Goal: Entertainment & Leisure: Consume media (video, audio)

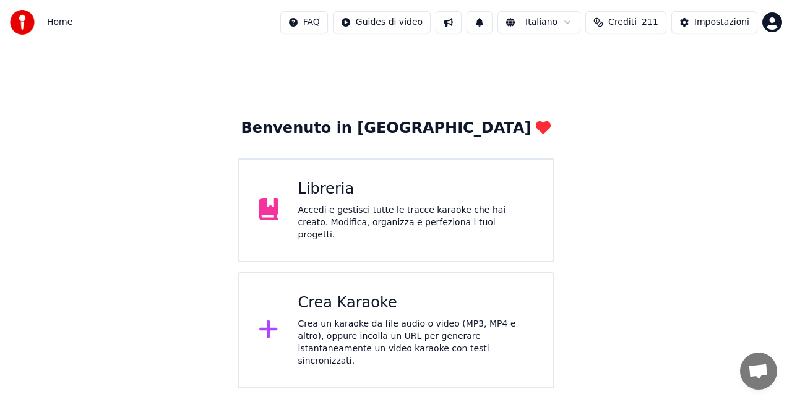
click at [340, 224] on div "Accedi e gestisci tutte le tracce karaoke che hai creato. Modifica, organizza e…" at bounding box center [416, 222] width 236 height 37
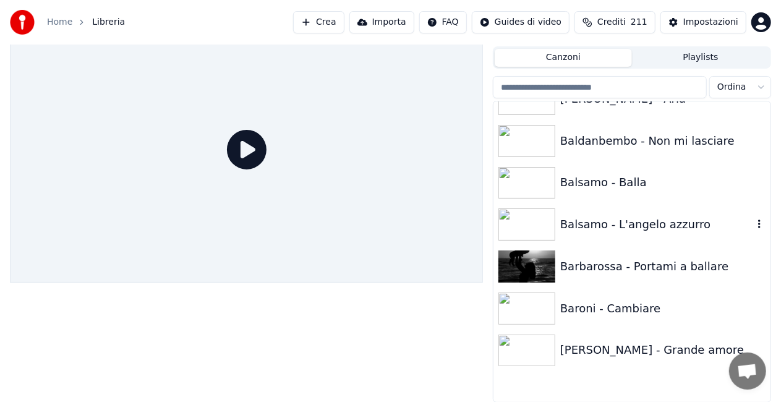
scroll to position [619, 0]
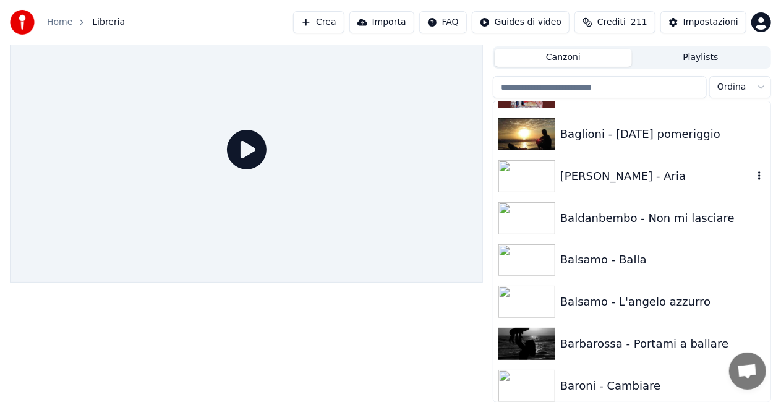
click at [604, 185] on div "[PERSON_NAME] - Aria" at bounding box center [632, 176] width 277 height 42
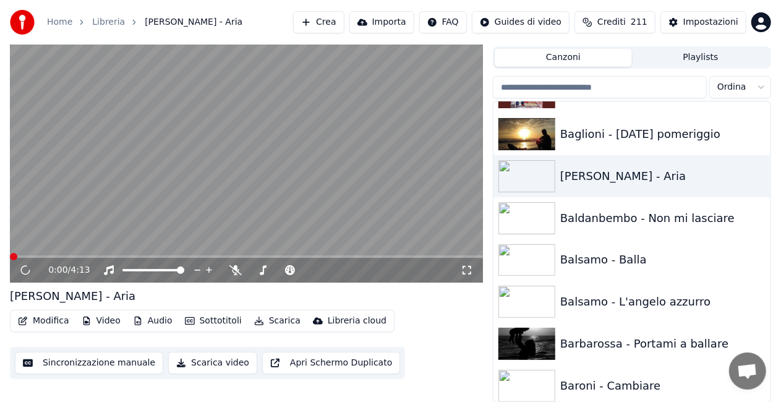
click at [471, 269] on icon at bounding box center [467, 270] width 12 height 10
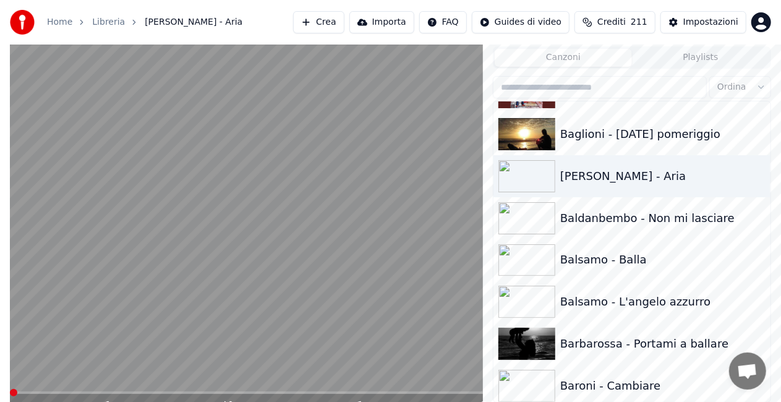
scroll to position [17, 0]
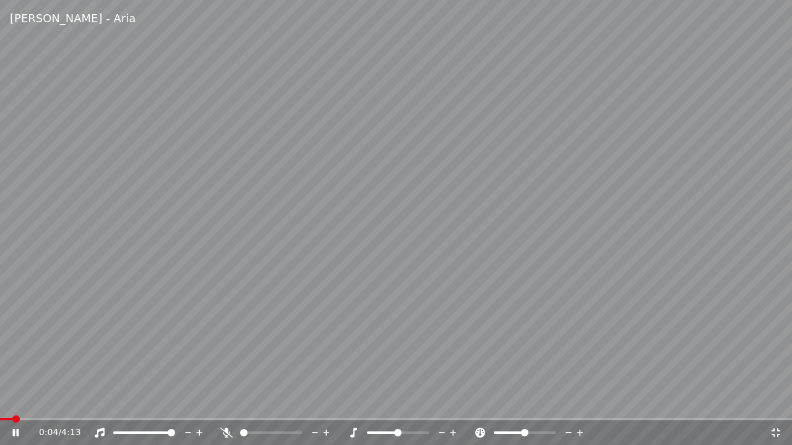
click at [12, 401] on span at bounding box center [6, 419] width 12 height 2
click at [7, 401] on span at bounding box center [4, 419] width 9 height 2
click at [14, 401] on icon at bounding box center [15, 433] width 7 height 9
click at [229, 401] on icon at bounding box center [226, 433] width 12 height 10
click at [21, 401] on span at bounding box center [11, 419] width 22 height 2
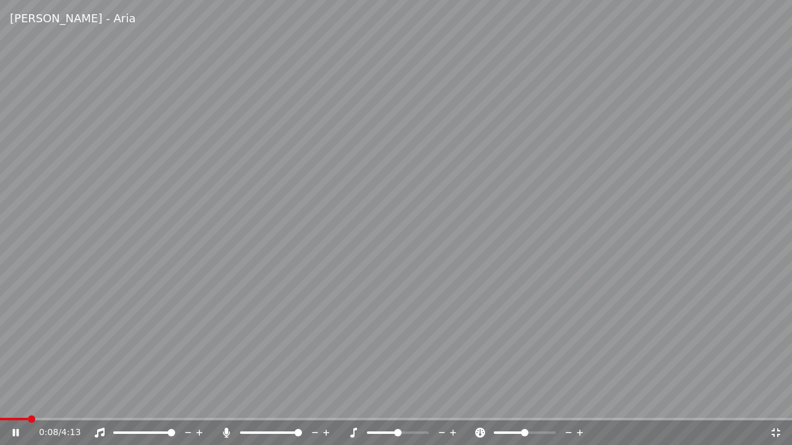
click at [226, 401] on icon at bounding box center [226, 433] width 7 height 10
click at [33, 401] on span at bounding box center [17, 419] width 35 height 2
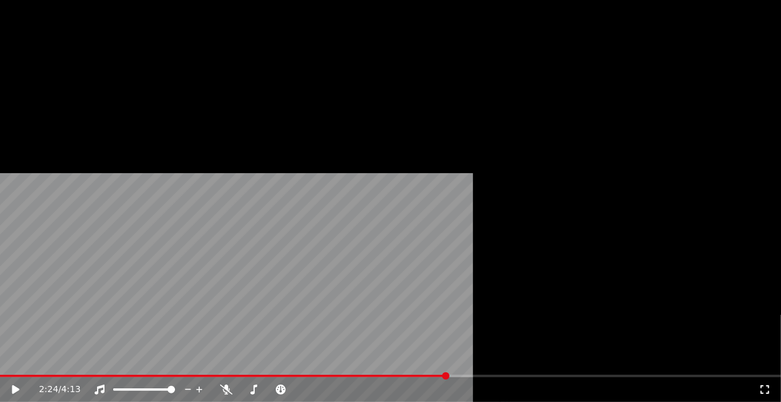
scroll to position [5567, 0]
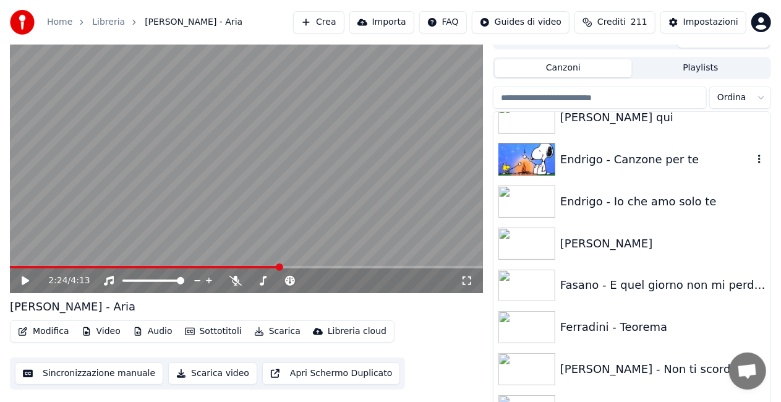
click at [673, 150] on div "Endrigo - Canzone per te" at bounding box center [632, 160] width 277 height 42
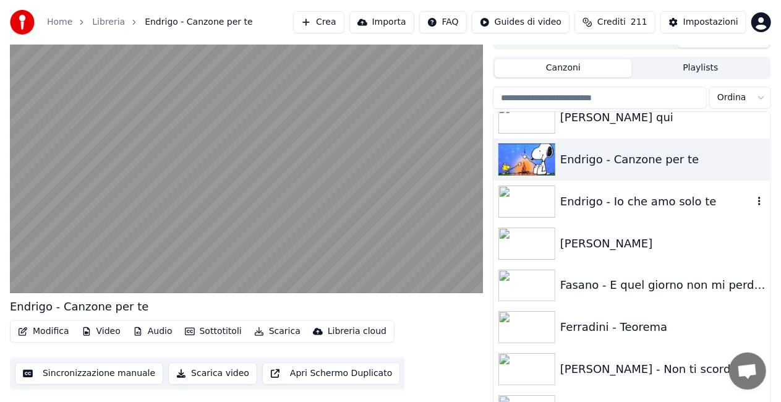
click at [563, 203] on div "Endrigo - Io che amo solo te" at bounding box center [656, 201] width 193 height 17
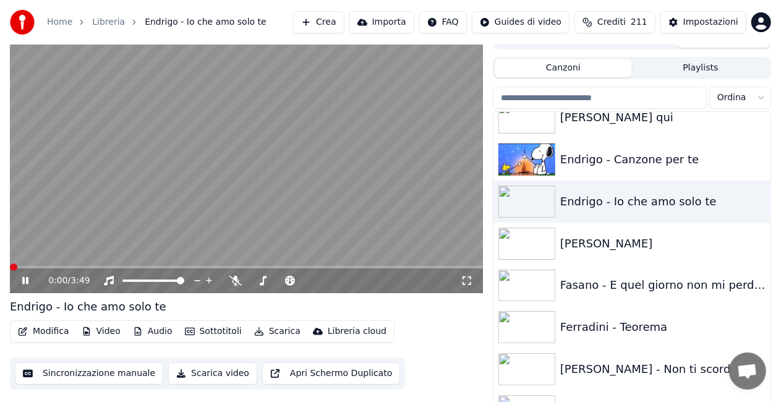
click at [465, 285] on div "0:00 / 3:49" at bounding box center [246, 281] width 463 height 12
click at [466, 283] on icon at bounding box center [467, 281] width 12 height 10
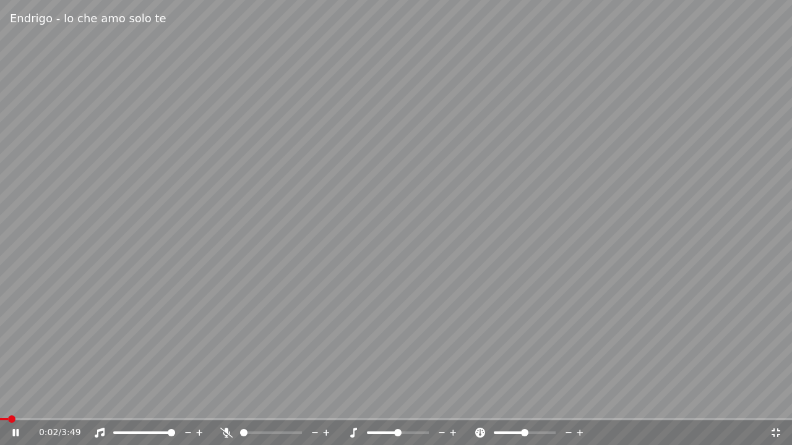
click at [225, 401] on icon at bounding box center [226, 433] width 12 height 10
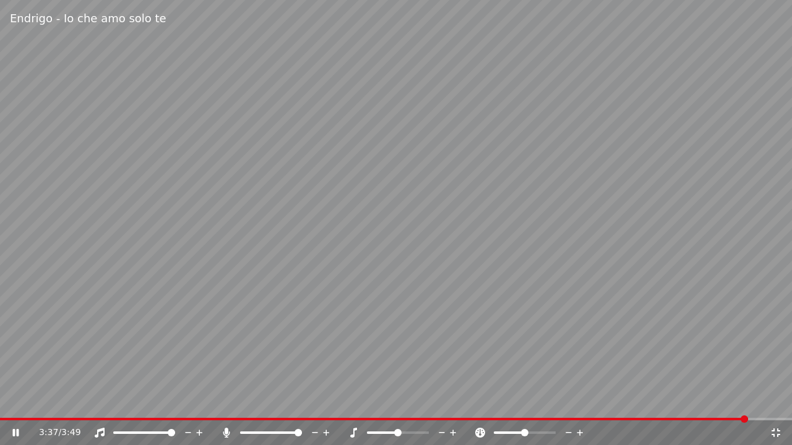
click at [7, 401] on video at bounding box center [396, 222] width 792 height 445
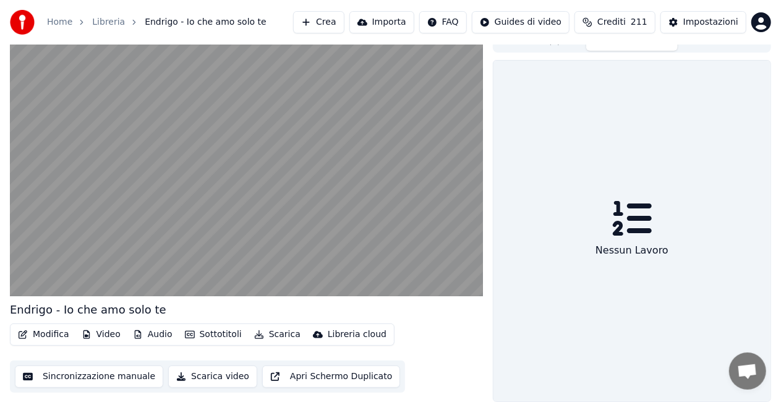
scroll to position [14, 0]
click at [590, 45] on button "Lavori" at bounding box center [632, 42] width 92 height 18
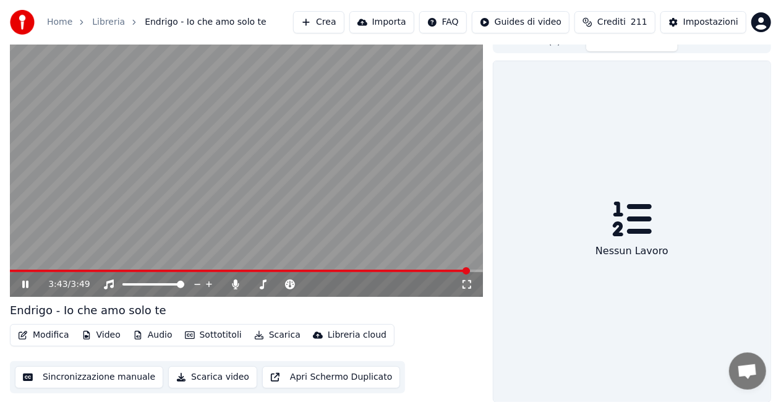
click at [469, 280] on icon at bounding box center [467, 284] width 9 height 9
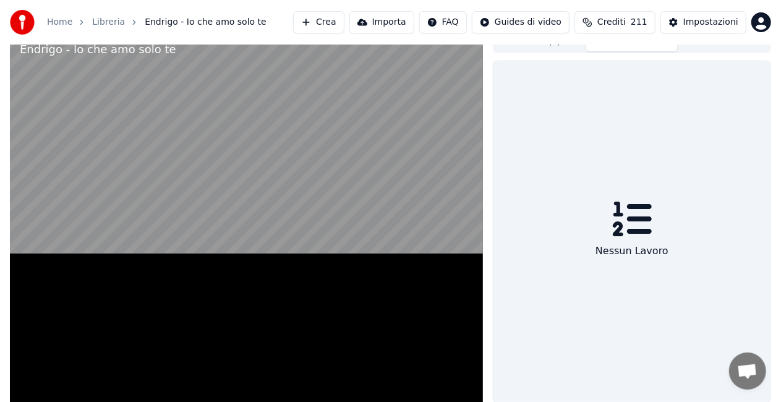
scroll to position [7, 0]
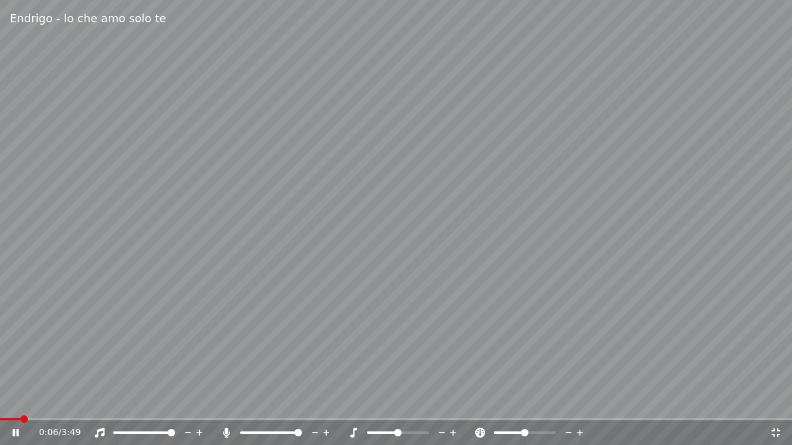
click at [20, 401] on span at bounding box center [10, 419] width 20 height 2
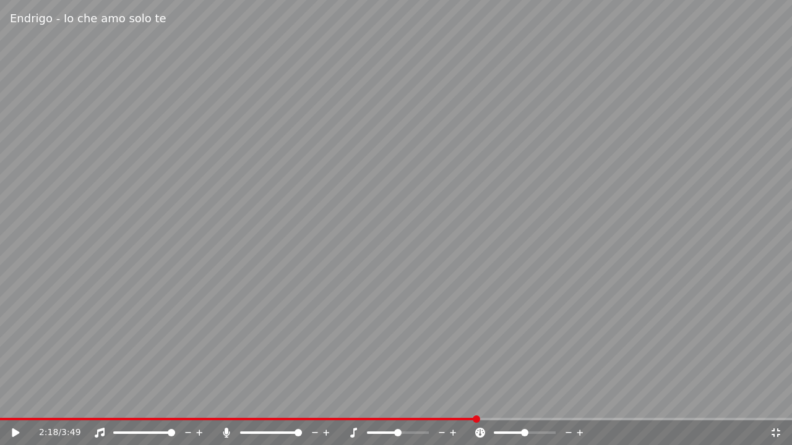
click at [20, 401] on div "2:18 / 3:49" at bounding box center [396, 433] width 792 height 25
click at [20, 401] on span at bounding box center [238, 419] width 477 height 2
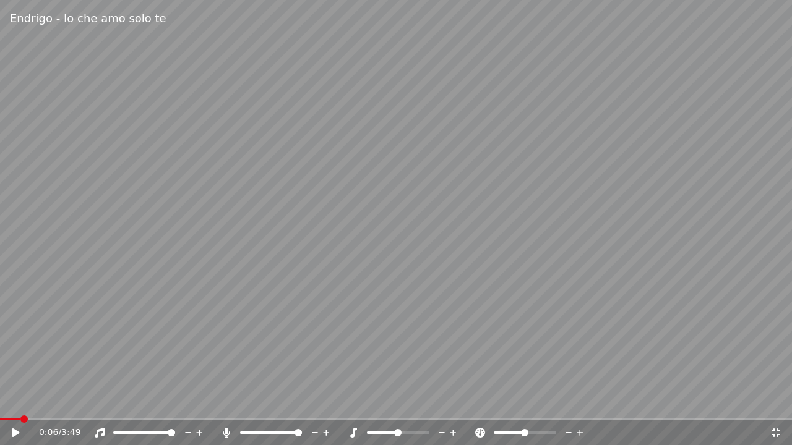
click at [473, 306] on video at bounding box center [396, 222] width 792 height 445
click at [229, 401] on icon at bounding box center [226, 433] width 12 height 10
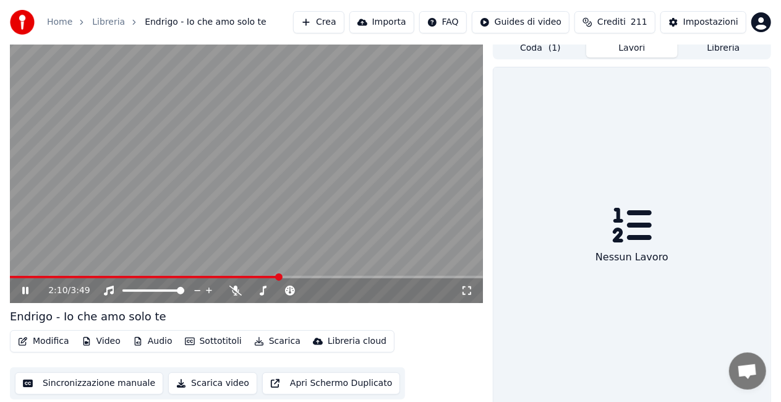
click at [312, 108] on video at bounding box center [246, 170] width 473 height 266
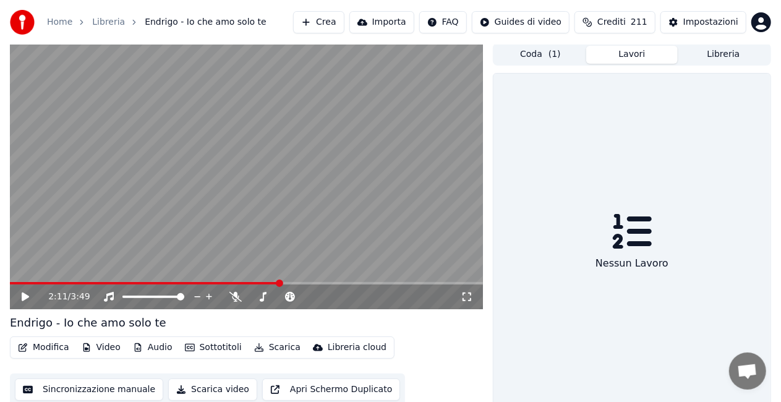
scroll to position [0, 0]
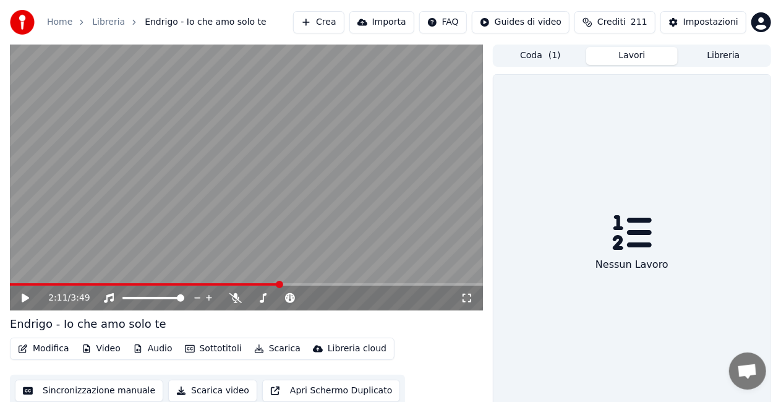
click at [727, 49] on button "Libreria" at bounding box center [724, 56] width 92 height 18
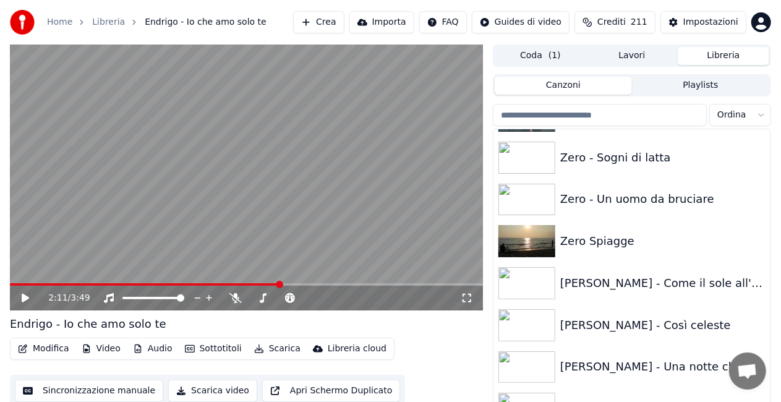
scroll to position [17430, 0]
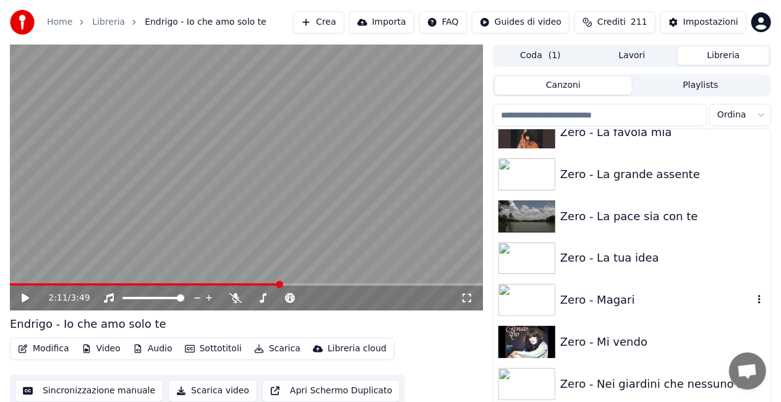
click at [651, 297] on div "Zero - Magari" at bounding box center [656, 299] width 193 height 17
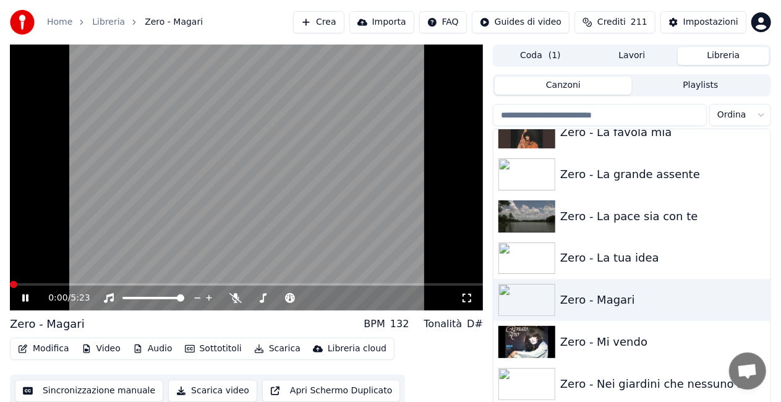
click at [464, 299] on icon at bounding box center [467, 298] width 12 height 10
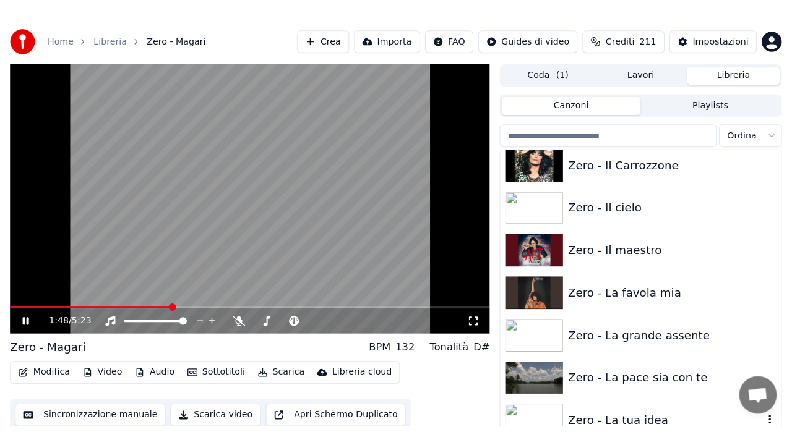
scroll to position [17244, 0]
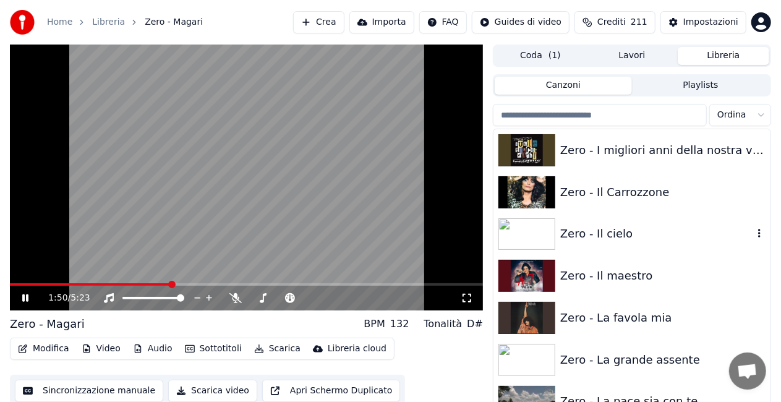
click at [673, 238] on div "Zero - Il cielo" at bounding box center [656, 233] width 193 height 17
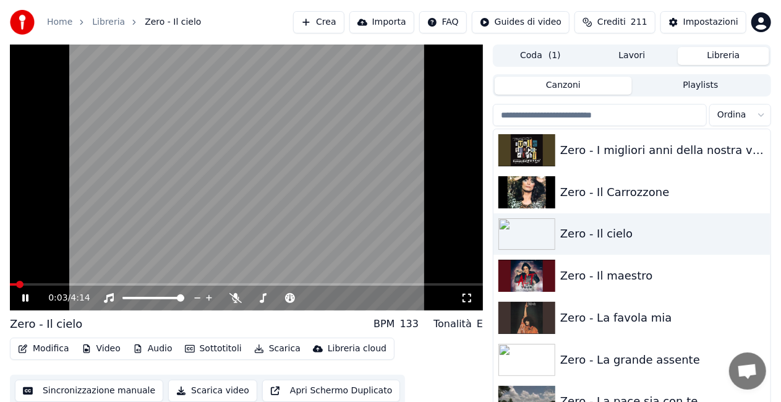
click at [464, 294] on icon at bounding box center [467, 298] width 9 height 9
